Goal: Find specific page/section: Find specific page/section

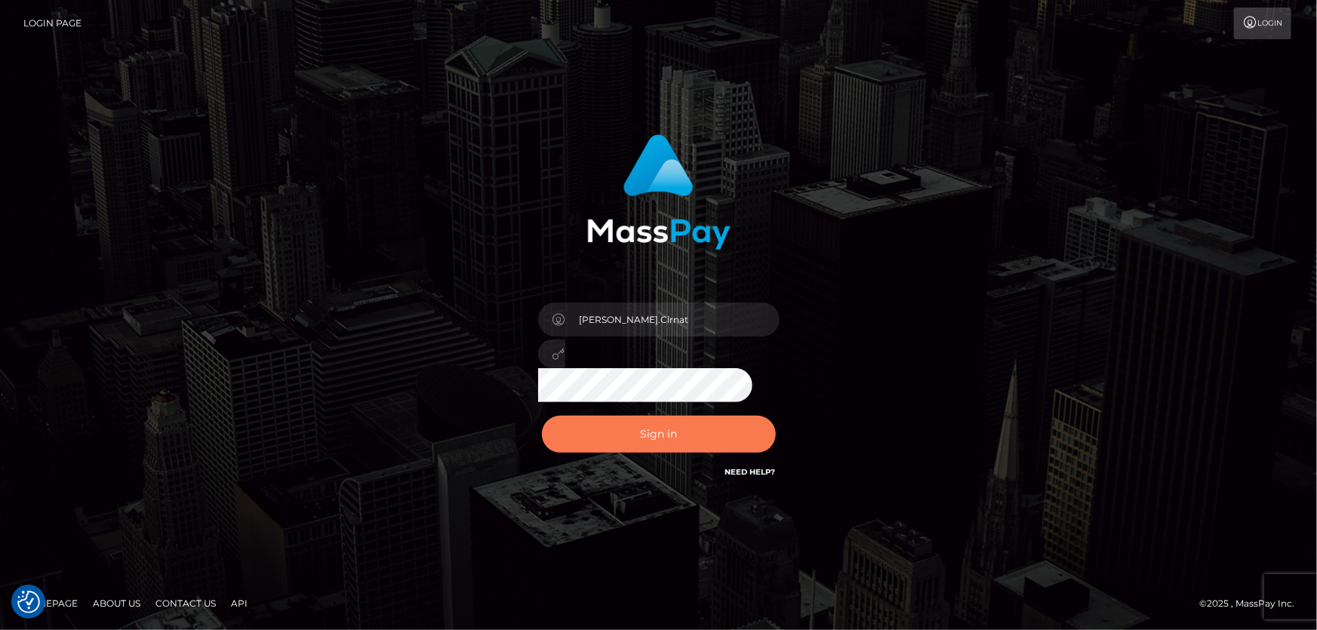
drag, startPoint x: 731, startPoint y: 432, endPoint x: 485, endPoint y: 339, distance: 263.0
click at [731, 433] on button "Sign in" at bounding box center [659, 434] width 234 height 37
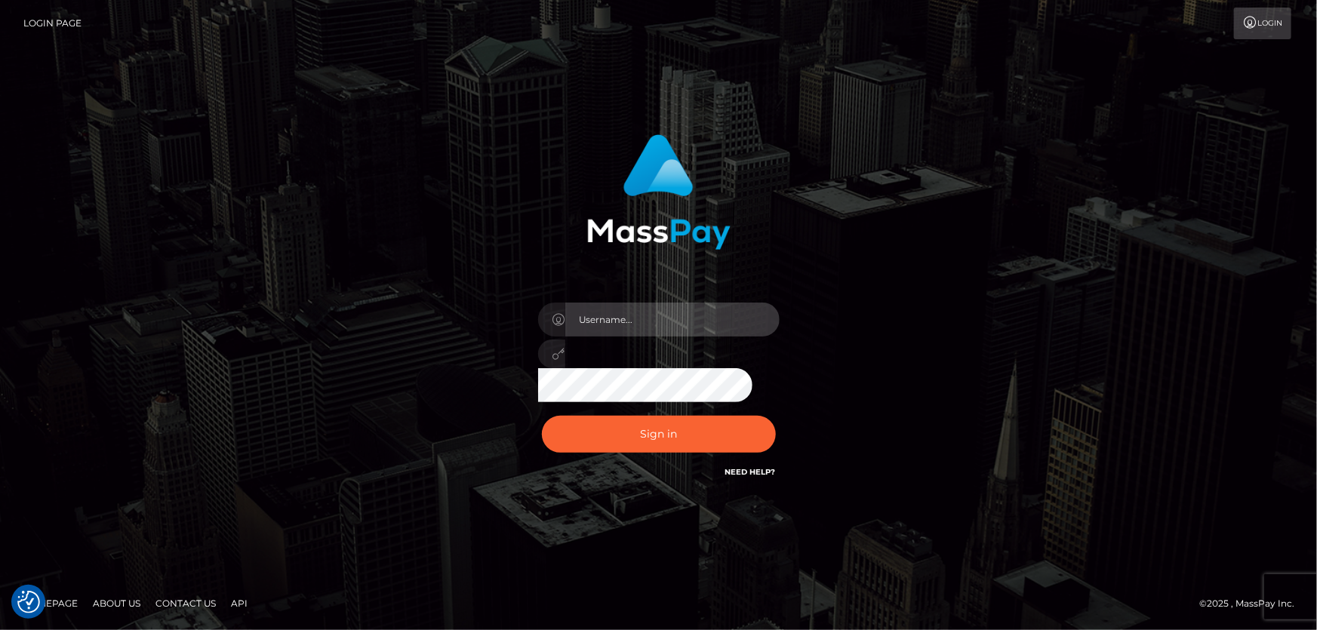
type input "Dan.Cirnat"
click at [771, 408] on div at bounding box center [639, 460] width 309 height 172
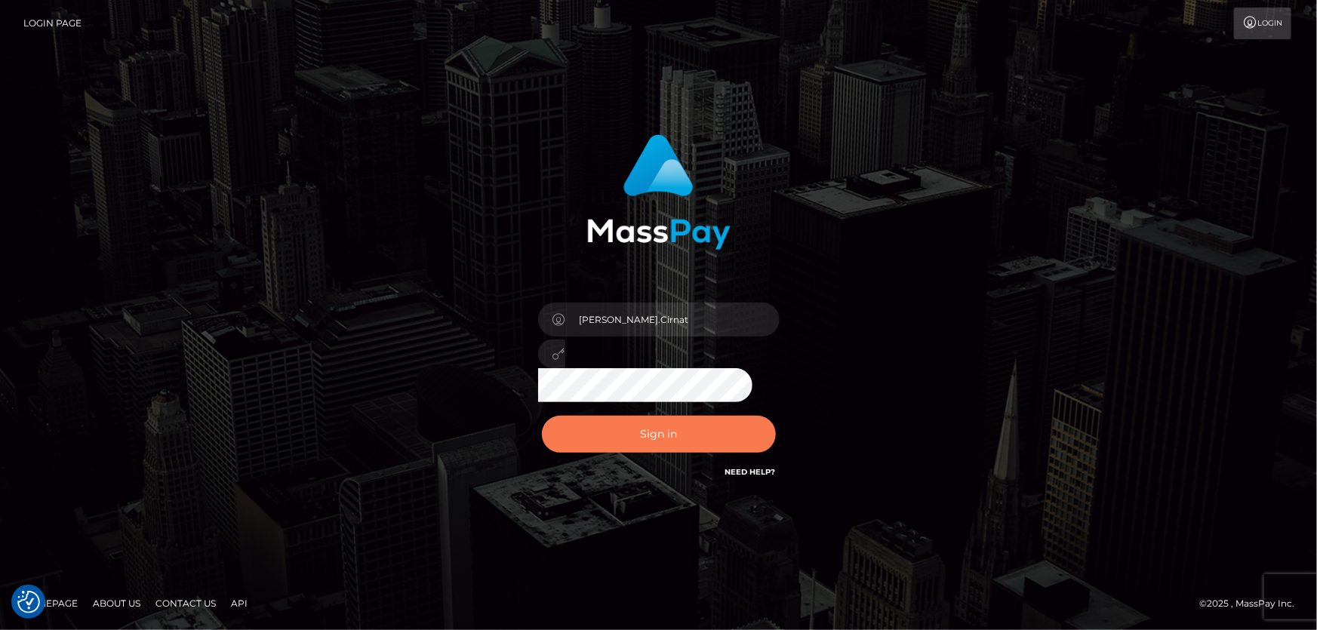
click at [674, 421] on button "Sign in" at bounding box center [659, 434] width 234 height 37
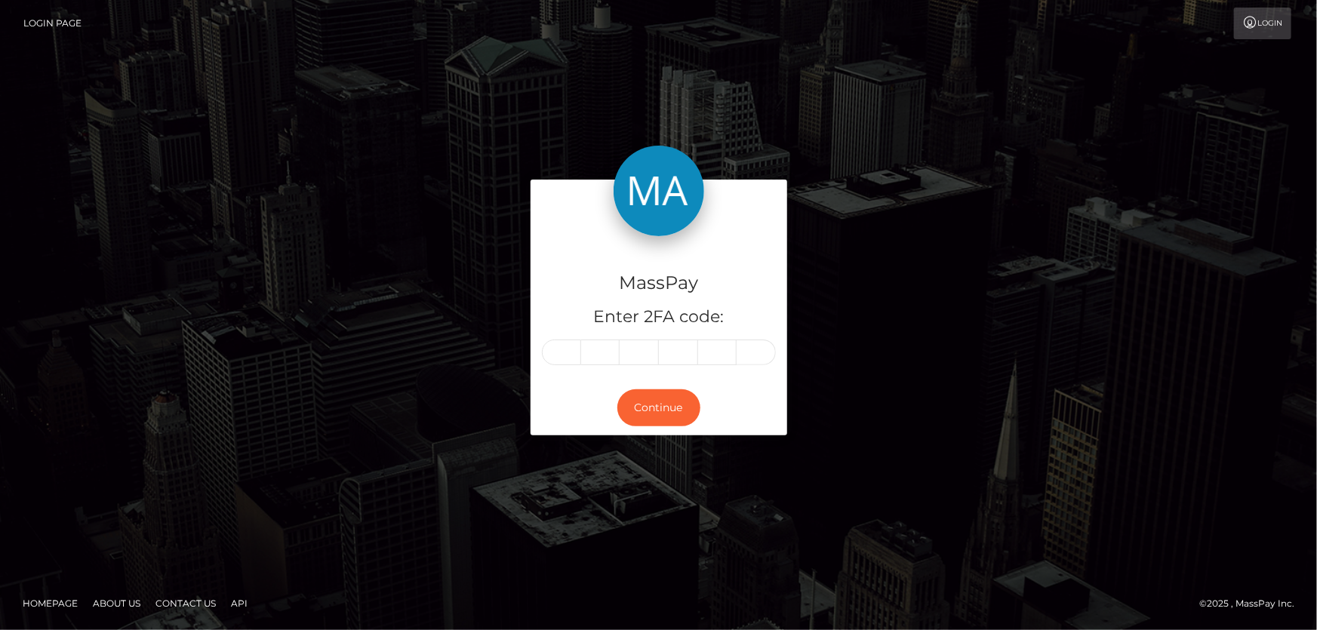
click at [559, 346] on input "text" at bounding box center [561, 353] width 39 height 26
type input "0"
type input "4"
type input "6"
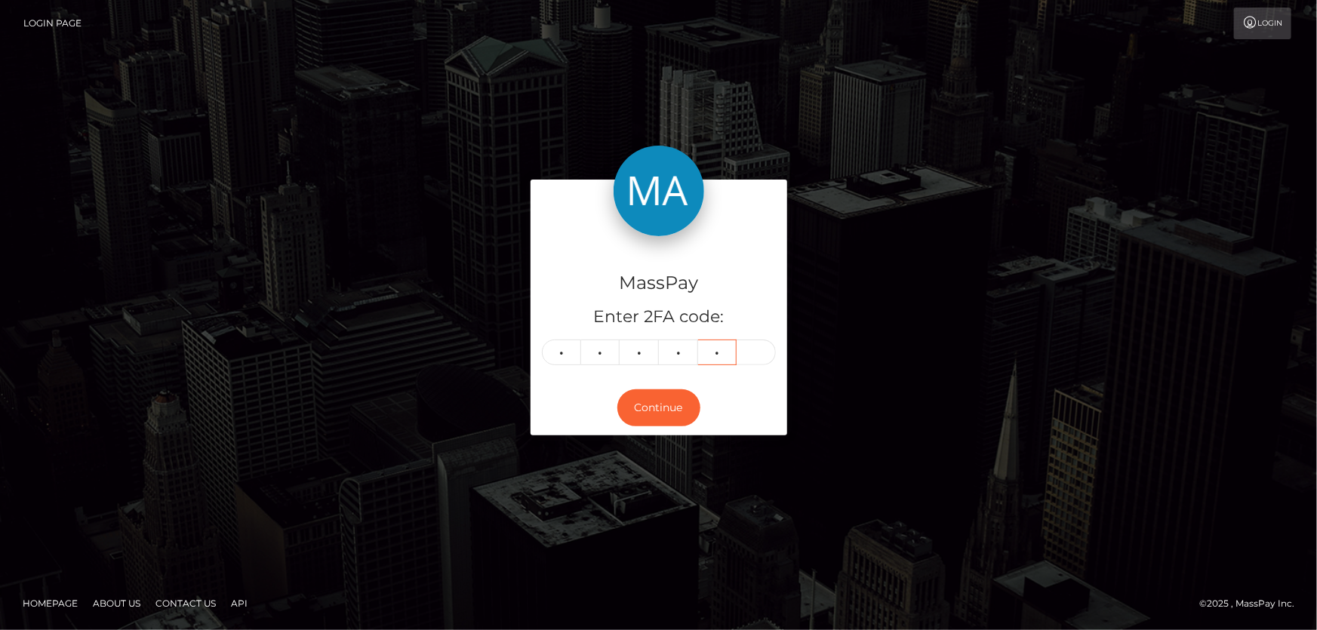
type input "7"
type input "2"
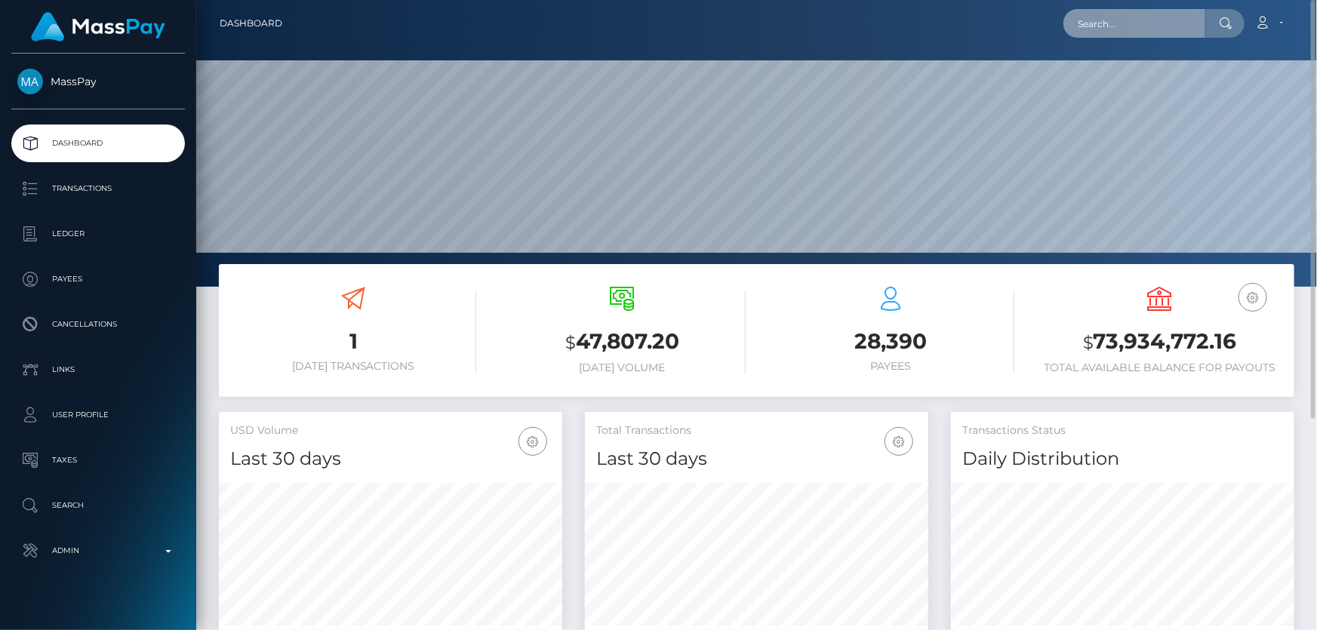
scroll to position [267, 343]
paste input "MSPc5324e356d37723"
type input "MSPc5324e356d37723"
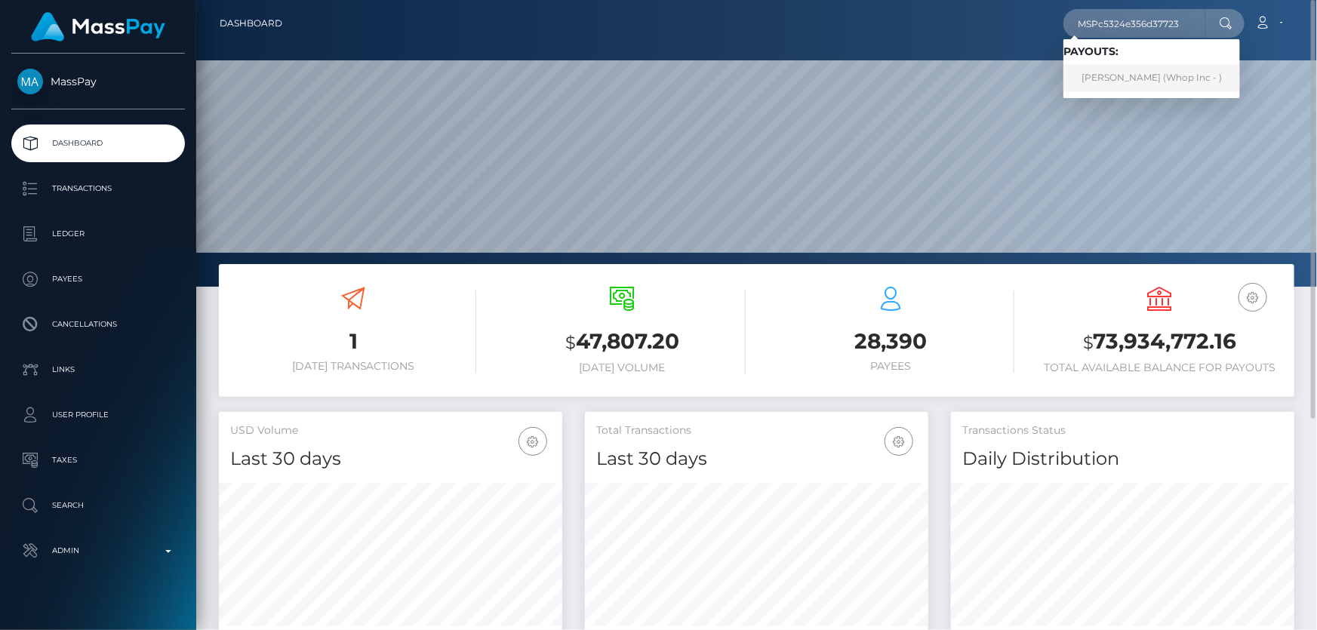
click at [1157, 78] on link "Abdul Rehman (Whop Inc - )" at bounding box center [1152, 78] width 177 height 28
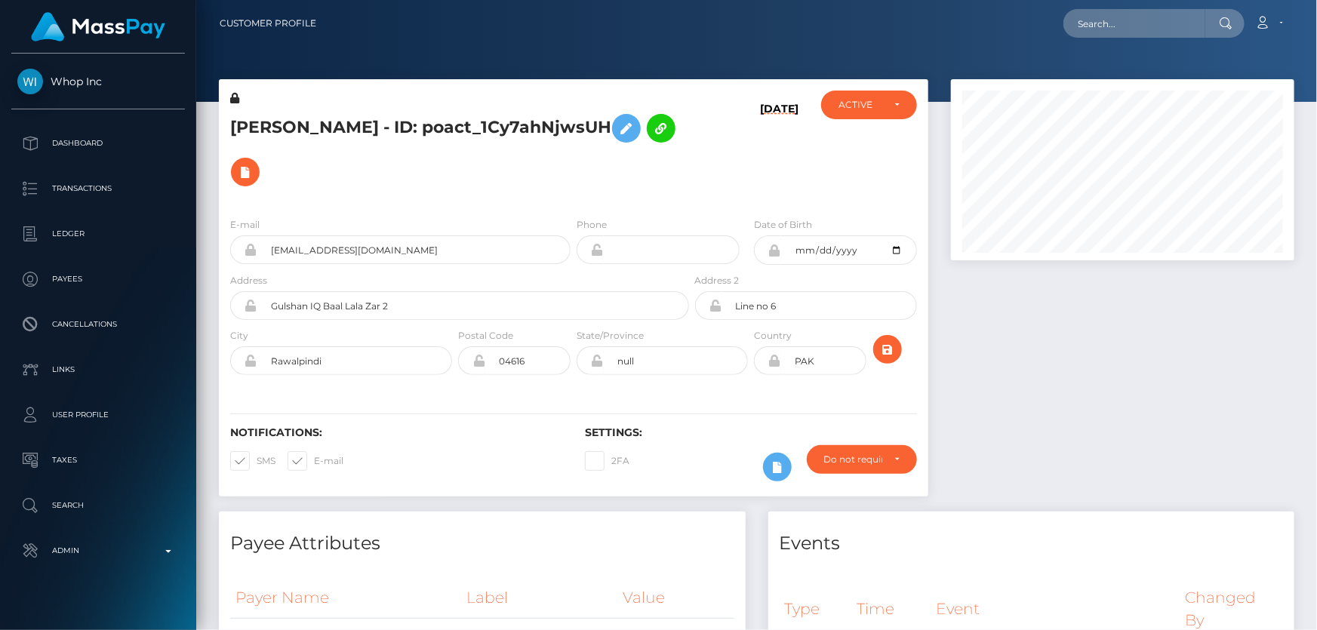
scroll to position [181, 343]
drag, startPoint x: 359, startPoint y: 123, endPoint x: 223, endPoint y: 132, distance: 136.2
click at [223, 132] on div "[PERSON_NAME] - ID: poact_1Cy7ahNjwsUH" at bounding box center [455, 148] width 473 height 115
copy h5 "[PERSON_NAME]"
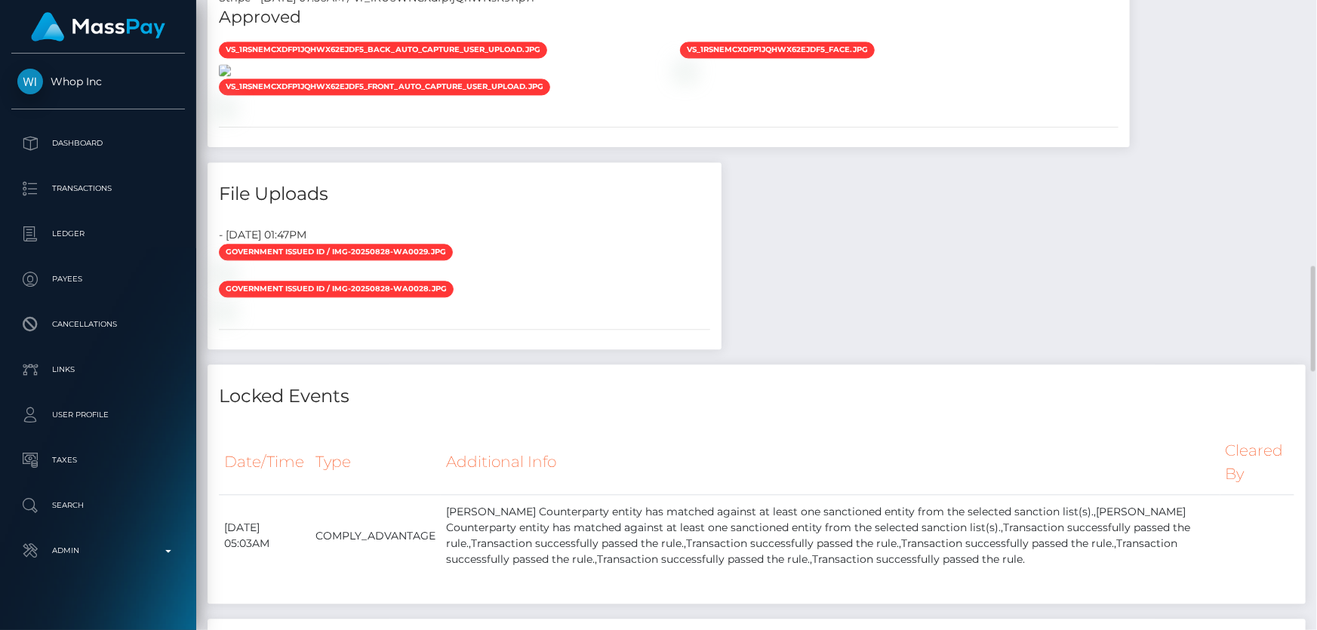
scroll to position [1372, 0]
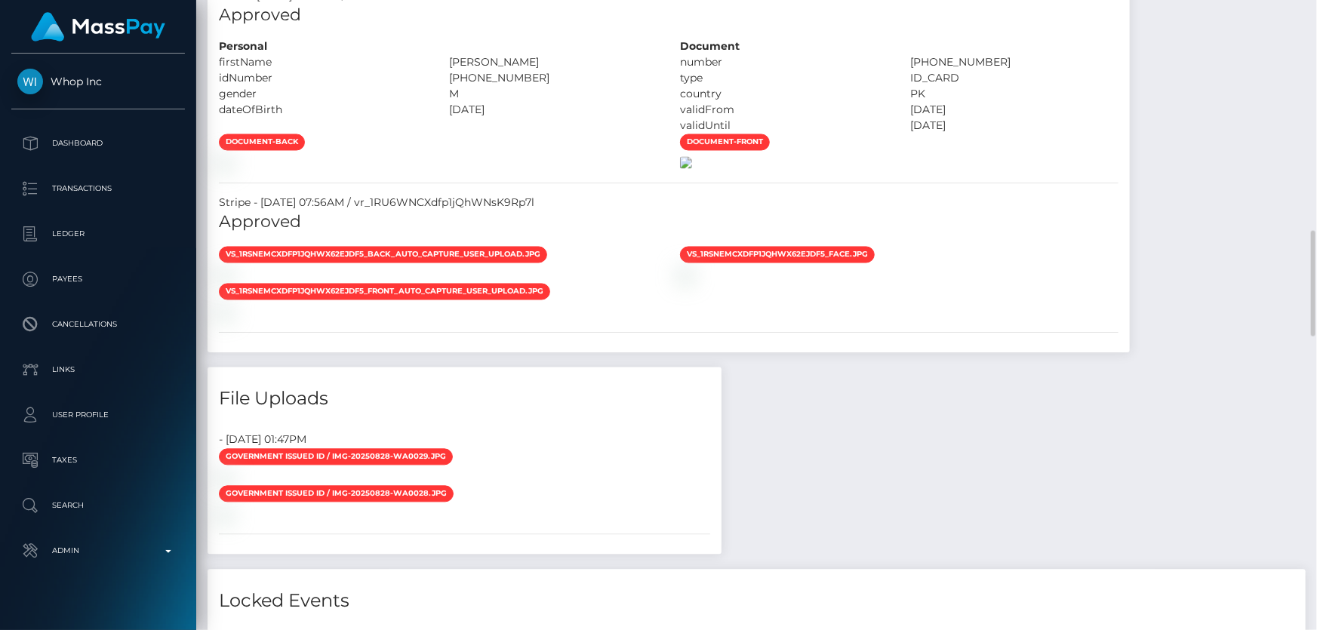
click at [692, 169] on img at bounding box center [686, 163] width 12 height 12
